Goal: Information Seeking & Learning: Learn about a topic

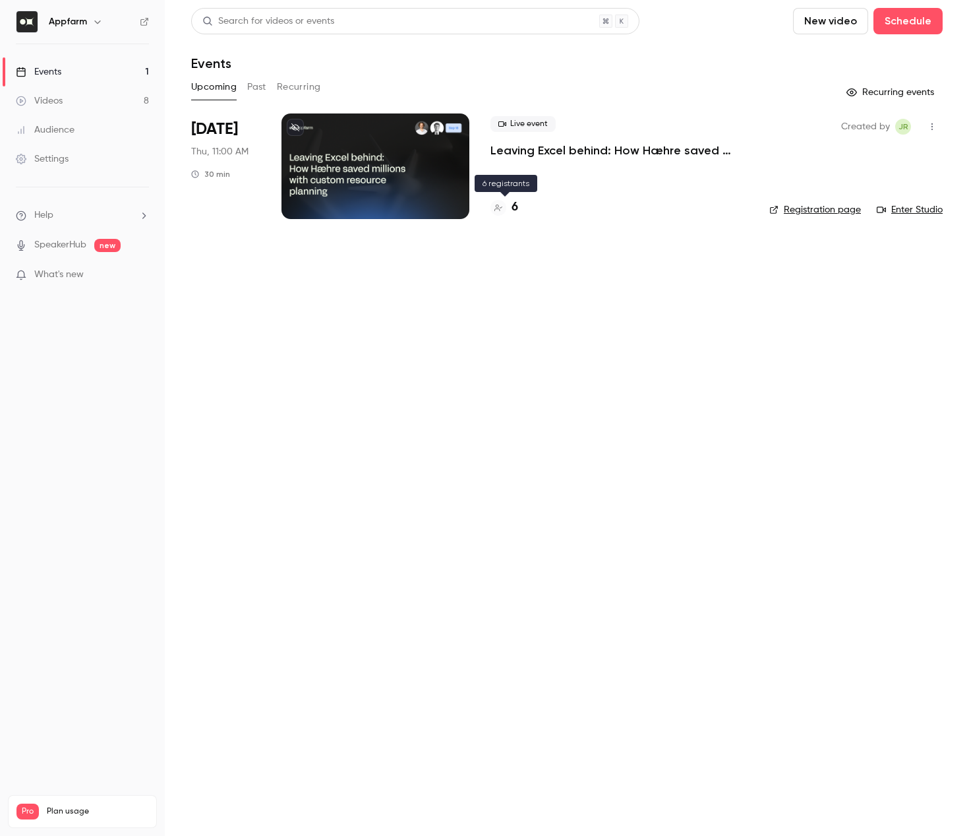
click at [516, 208] on h4 "6" at bounding box center [515, 208] width 7 height 18
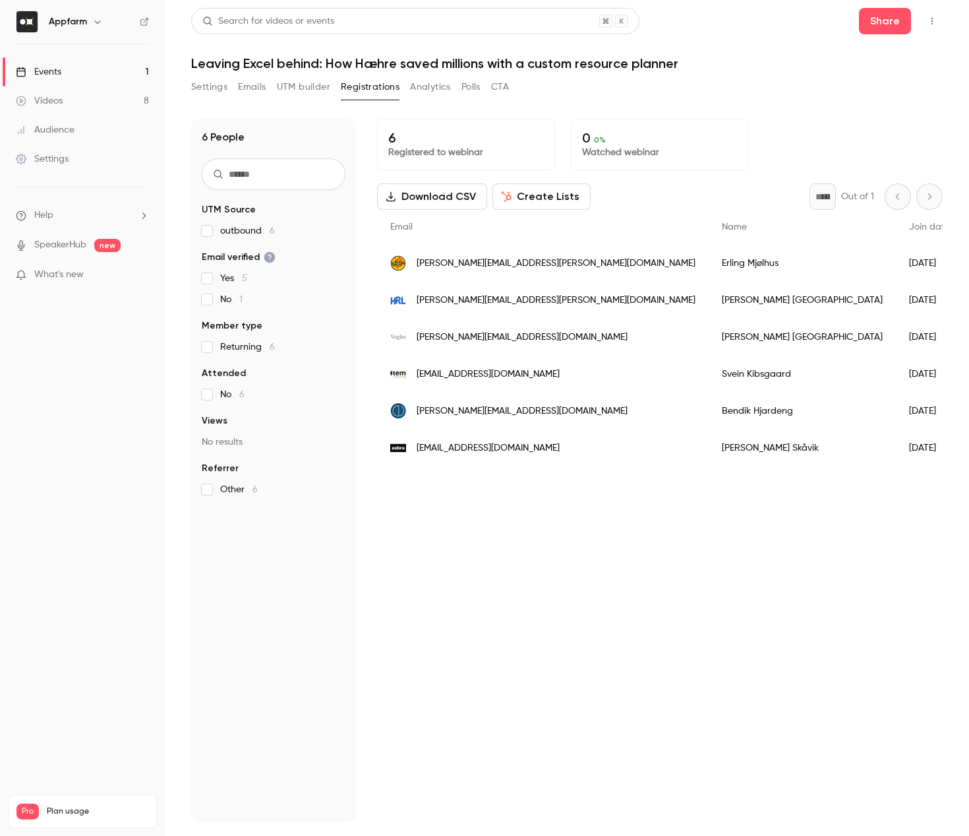
click at [125, 98] on link "Videos 8" at bounding box center [82, 100] width 165 height 29
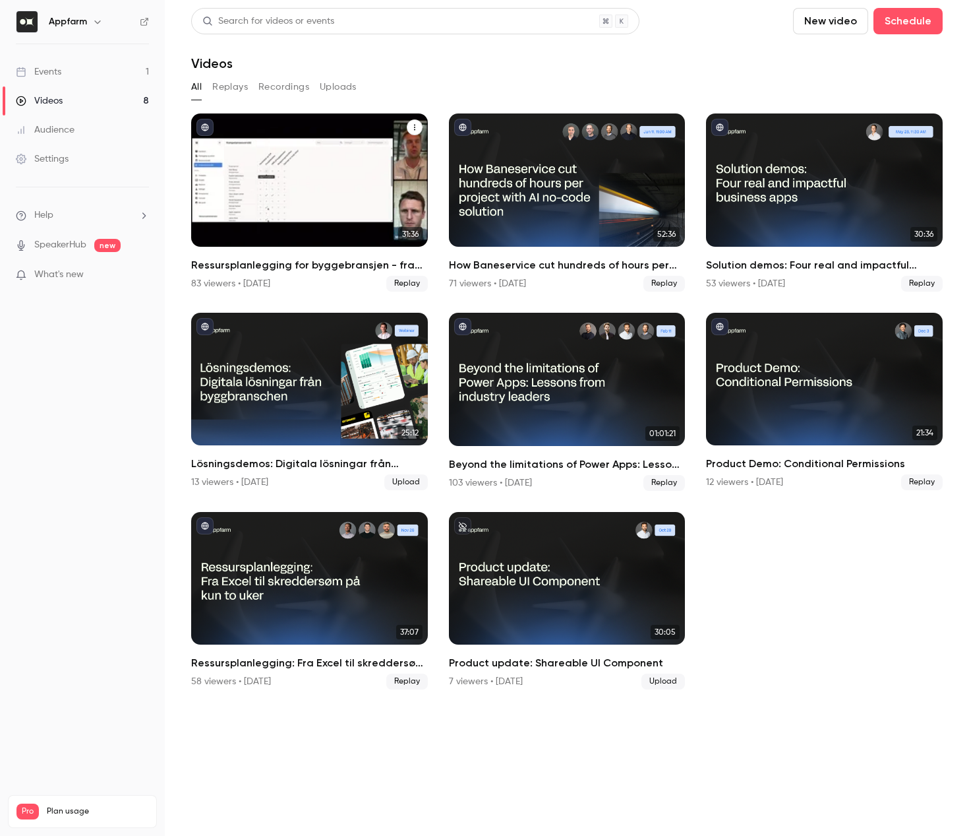
click at [193, 290] on div "83 viewers • [DATE] Replay" at bounding box center [309, 284] width 237 height 16
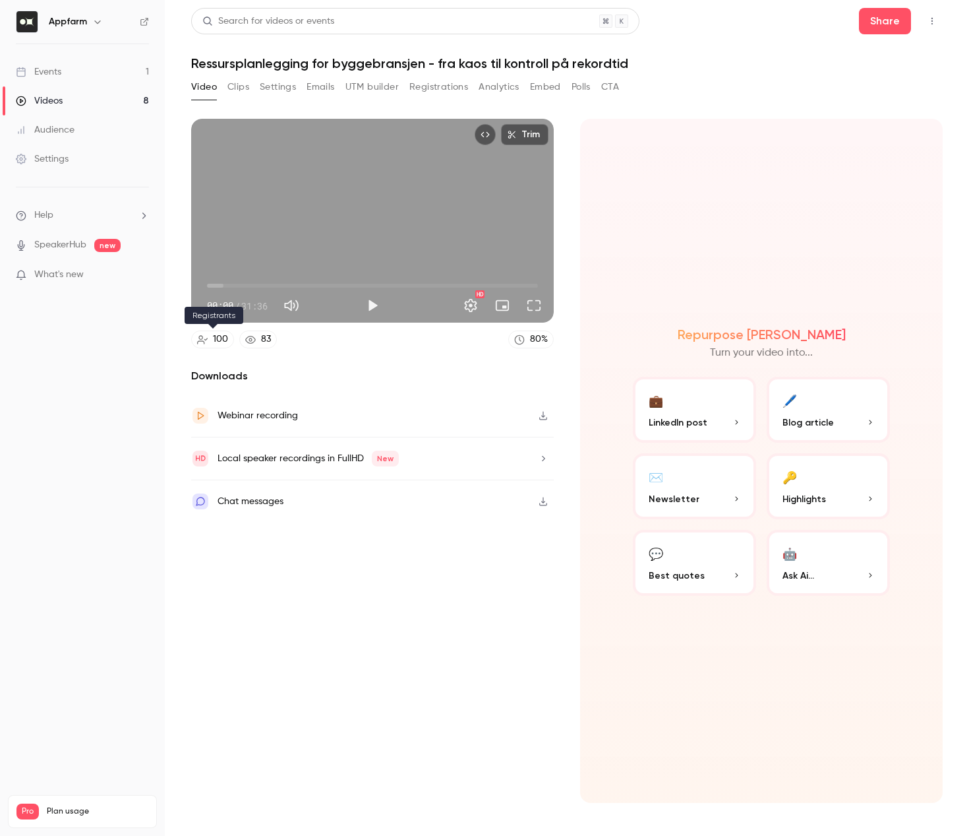
click at [220, 340] on div "100" at bounding box center [220, 339] width 15 height 14
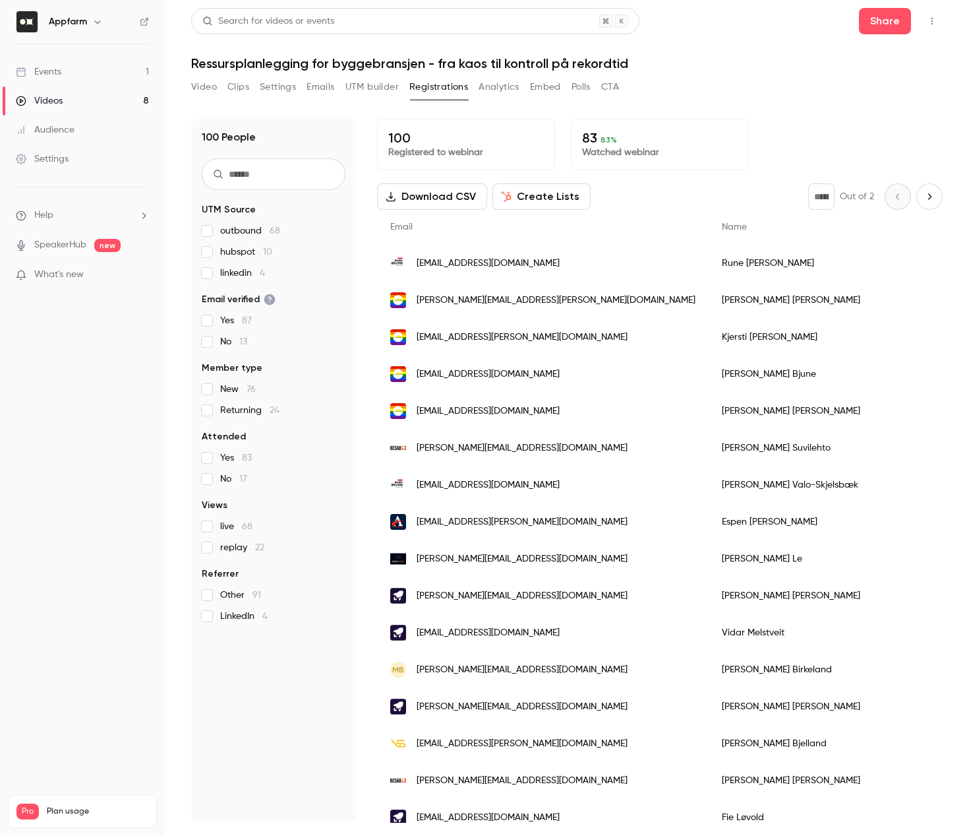
click at [456, 263] on span "[EMAIL_ADDRESS][DOMAIN_NAME]" at bounding box center [488, 264] width 143 height 14
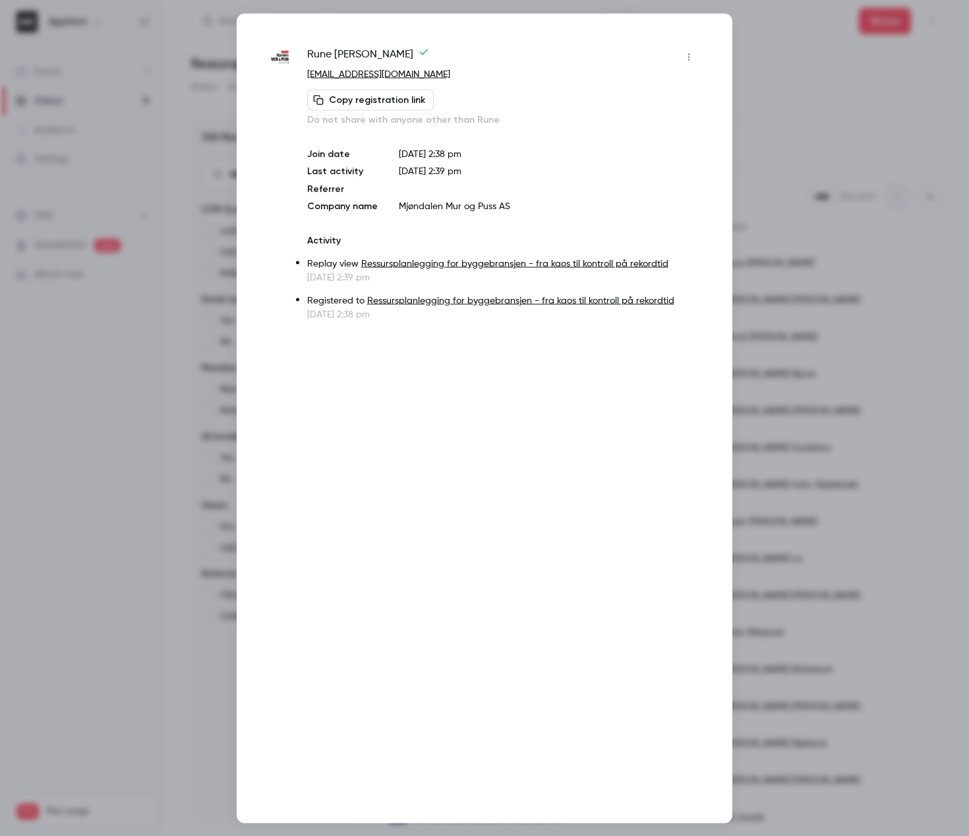
click at [803, 117] on div at bounding box center [484, 418] width 969 height 836
